Goal: Task Accomplishment & Management: Use online tool/utility

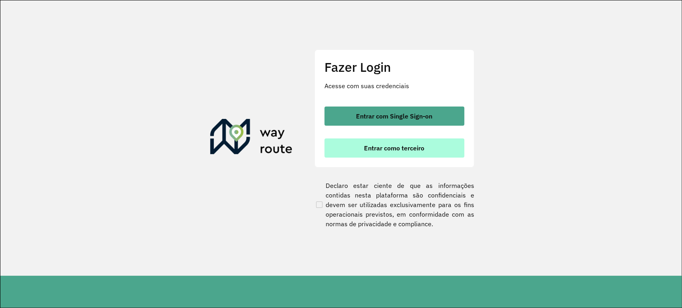
click at [432, 156] on button "Entrar como terceiro" at bounding box center [394, 148] width 140 height 19
click at [388, 141] on button "Entrar como terceiro" at bounding box center [394, 148] width 140 height 19
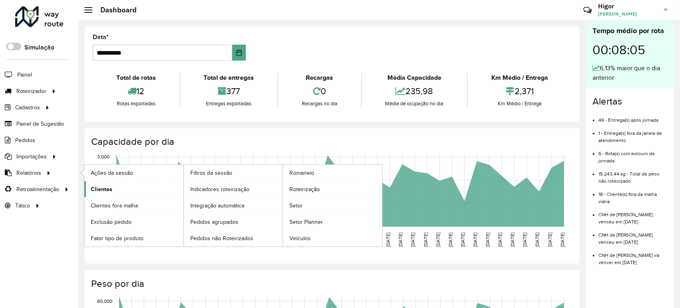
click at [95, 187] on span "Clientes" at bounding box center [102, 189] width 22 height 8
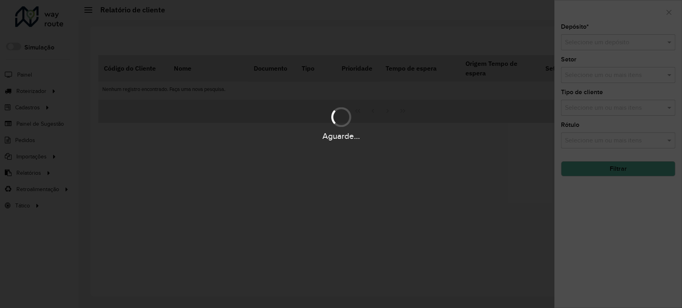
click at [603, 37] on div "Aguarde..." at bounding box center [341, 154] width 682 height 308
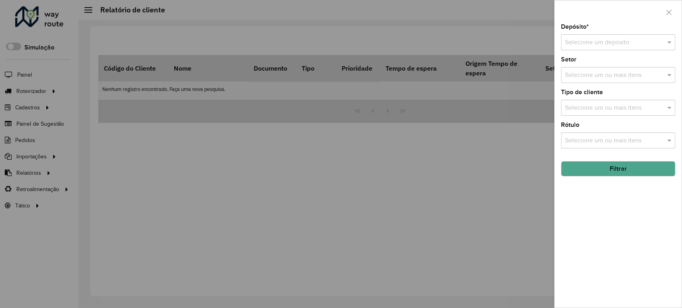
click at [598, 38] on input "text" at bounding box center [610, 43] width 90 height 10
drag, startPoint x: 583, startPoint y: 61, endPoint x: 585, endPoint y: 65, distance: 4.8
click at [583, 61] on div "GP7 JEQUIE" at bounding box center [617, 66] width 113 height 14
click at [597, 170] on button "Filtrar" at bounding box center [618, 168] width 114 height 15
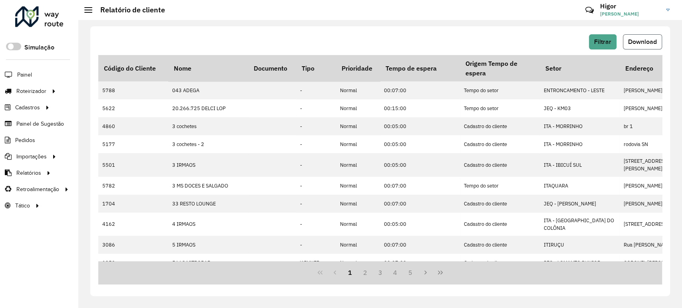
click at [639, 45] on span "Download" at bounding box center [642, 41] width 29 height 7
